Goal: Information Seeking & Learning: Compare options

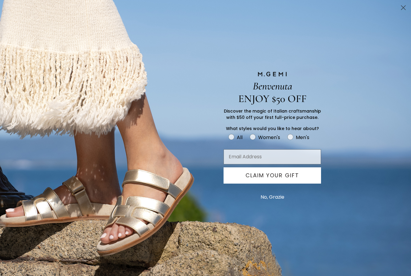
click at [403, 6] on circle "Close dialog" at bounding box center [403, 8] width 10 height 10
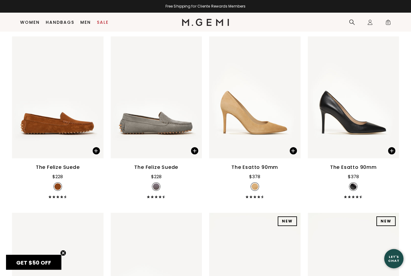
scroll to position [3161, 0]
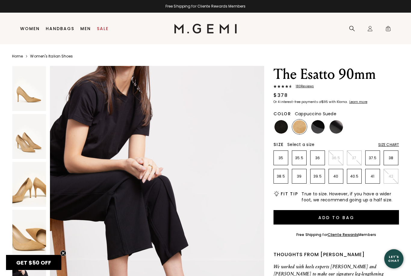
scroll to position [1464, 0]
click at [281, 127] on img at bounding box center [281, 127] width 14 height 14
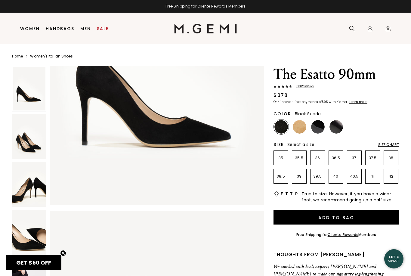
scroll to position [154, 0]
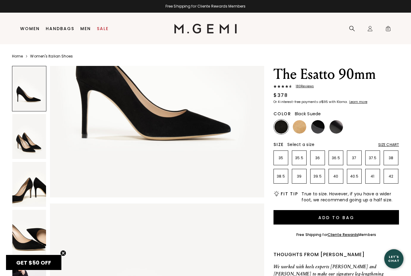
click at [321, 126] on img at bounding box center [318, 127] width 14 height 14
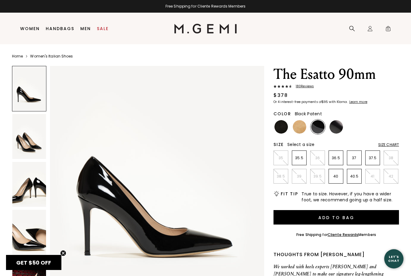
scroll to position [38, 0]
click at [339, 122] on img at bounding box center [336, 127] width 14 height 14
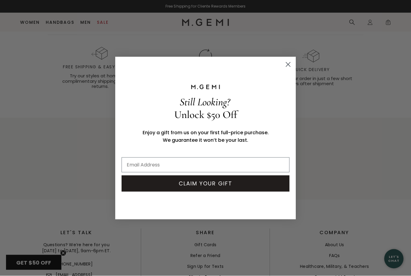
scroll to position [2054, 0]
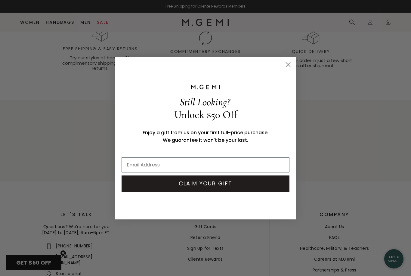
click at [289, 69] on circle "Close dialog" at bounding box center [288, 64] width 10 height 10
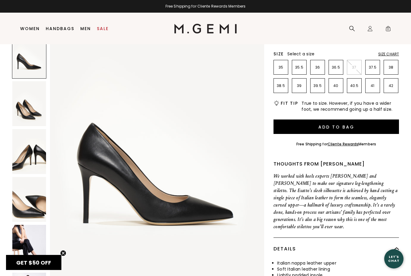
scroll to position [0, 0]
